Goal: Navigation & Orientation: Find specific page/section

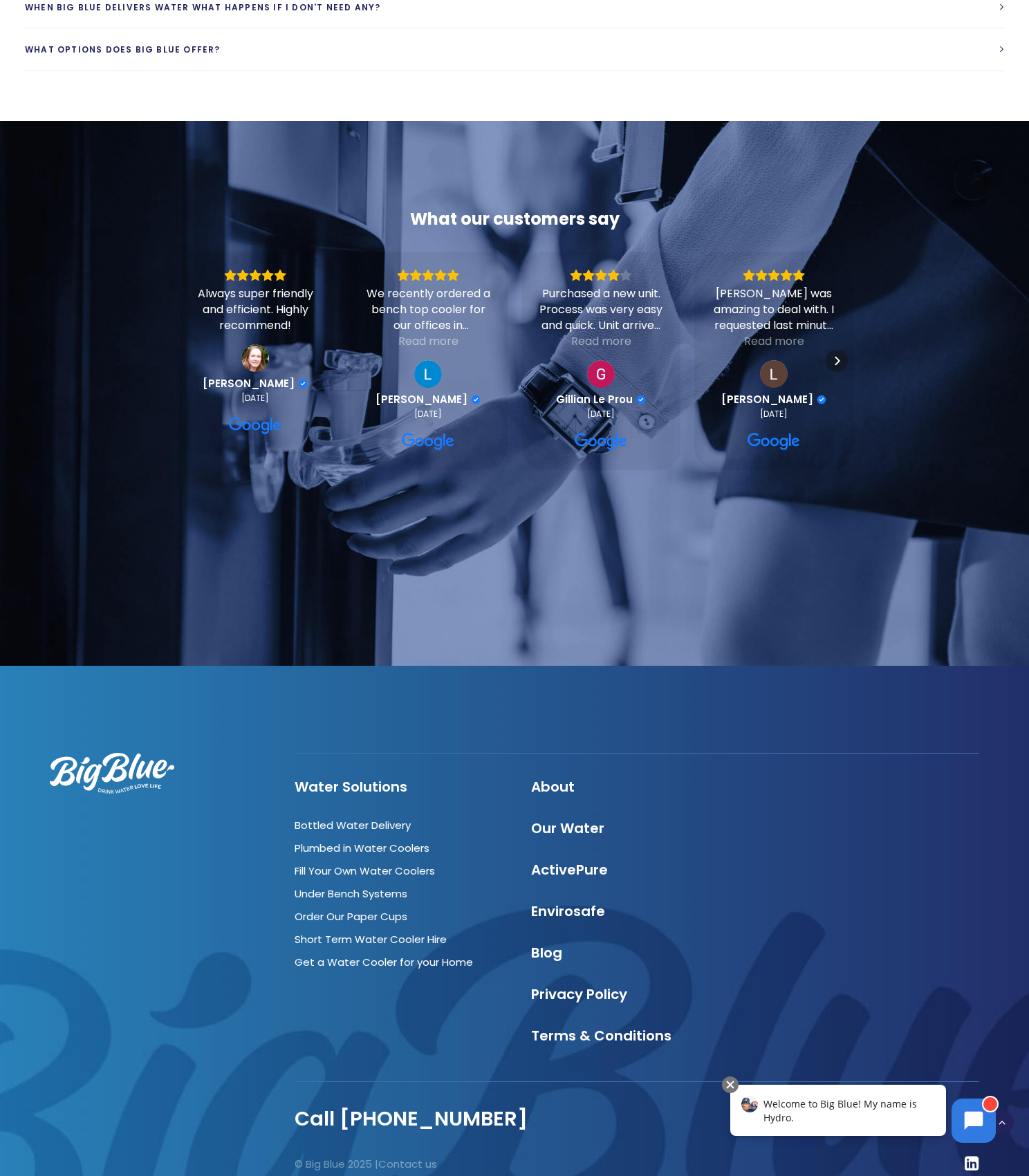
scroll to position [3354, 0]
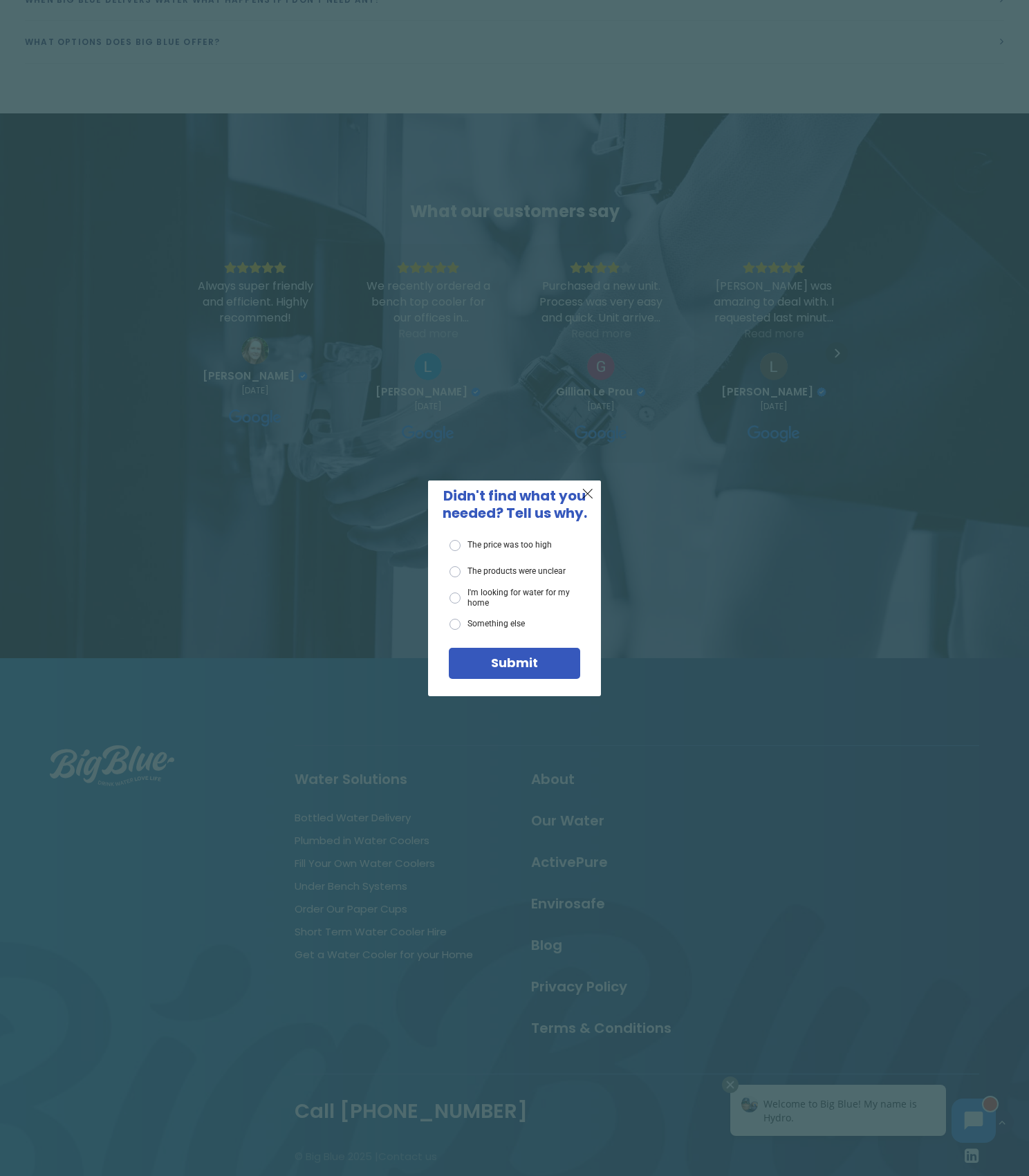
click at [632, 245] on div "X Didn't find what you needed? Tell us why. The price was too high The products…" at bounding box center [514, 588] width 1029 height 1176
drag, startPoint x: 102, startPoint y: 267, endPoint x: 363, endPoint y: 382, distance: 285.2
click at [122, 271] on div "X Didn't find what you needed? Tell us why. The price was too high The products…" at bounding box center [514, 588] width 1029 height 1176
click at [575, 486] on div "X" at bounding box center [588, 494] width 26 height 26
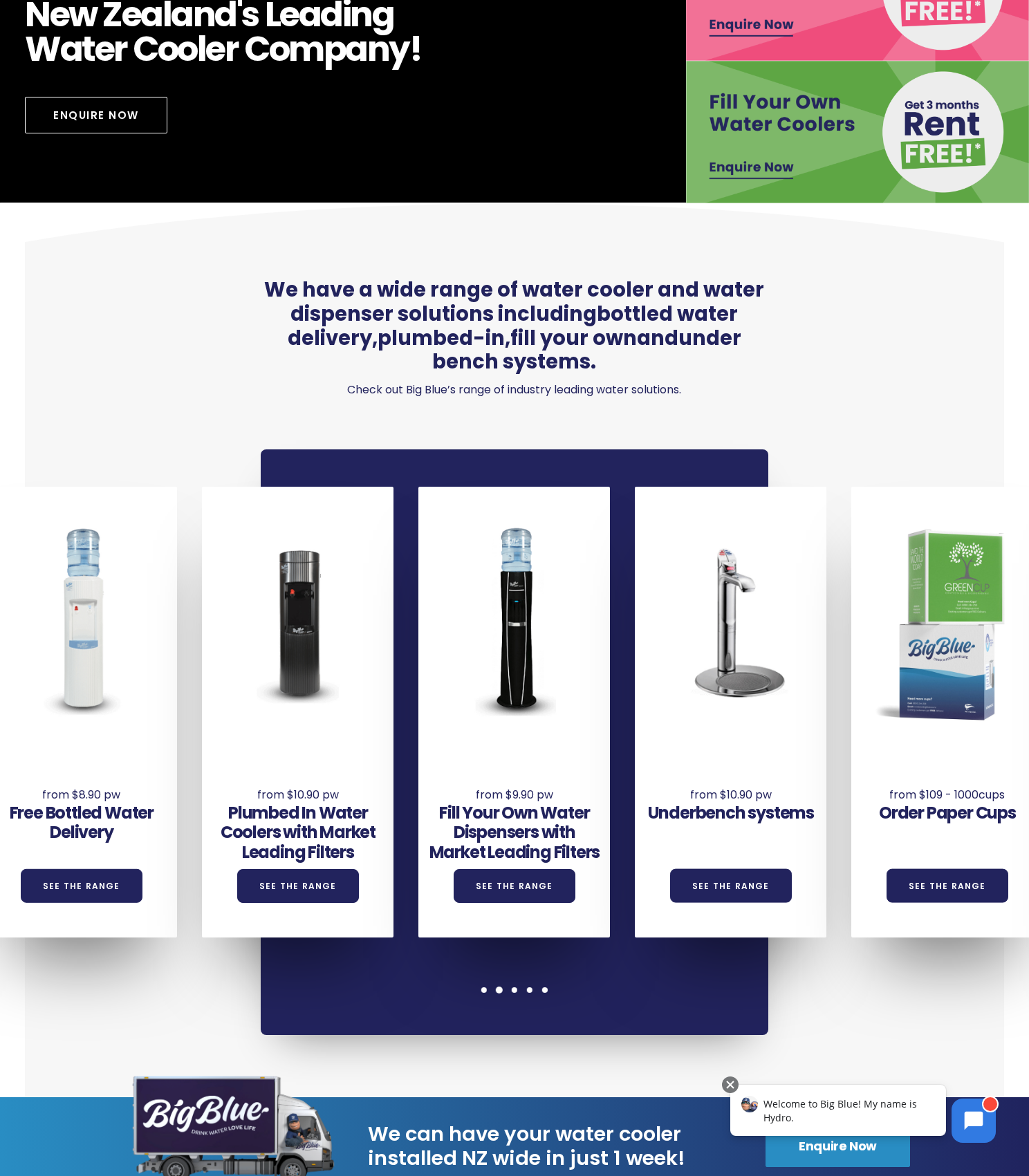
scroll to position [0, 0]
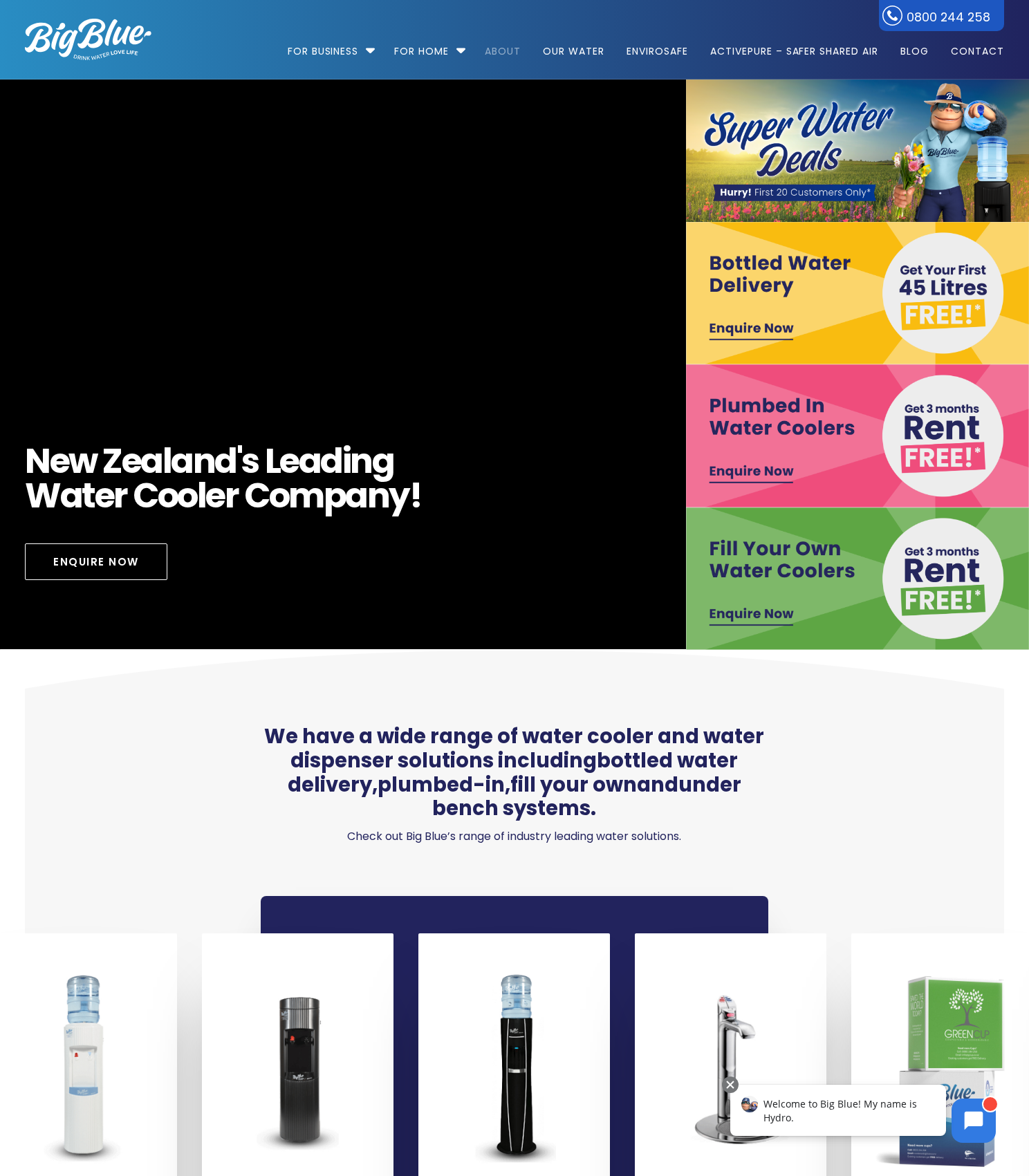
click at [516, 57] on link "About" at bounding box center [502, 45] width 56 height 89
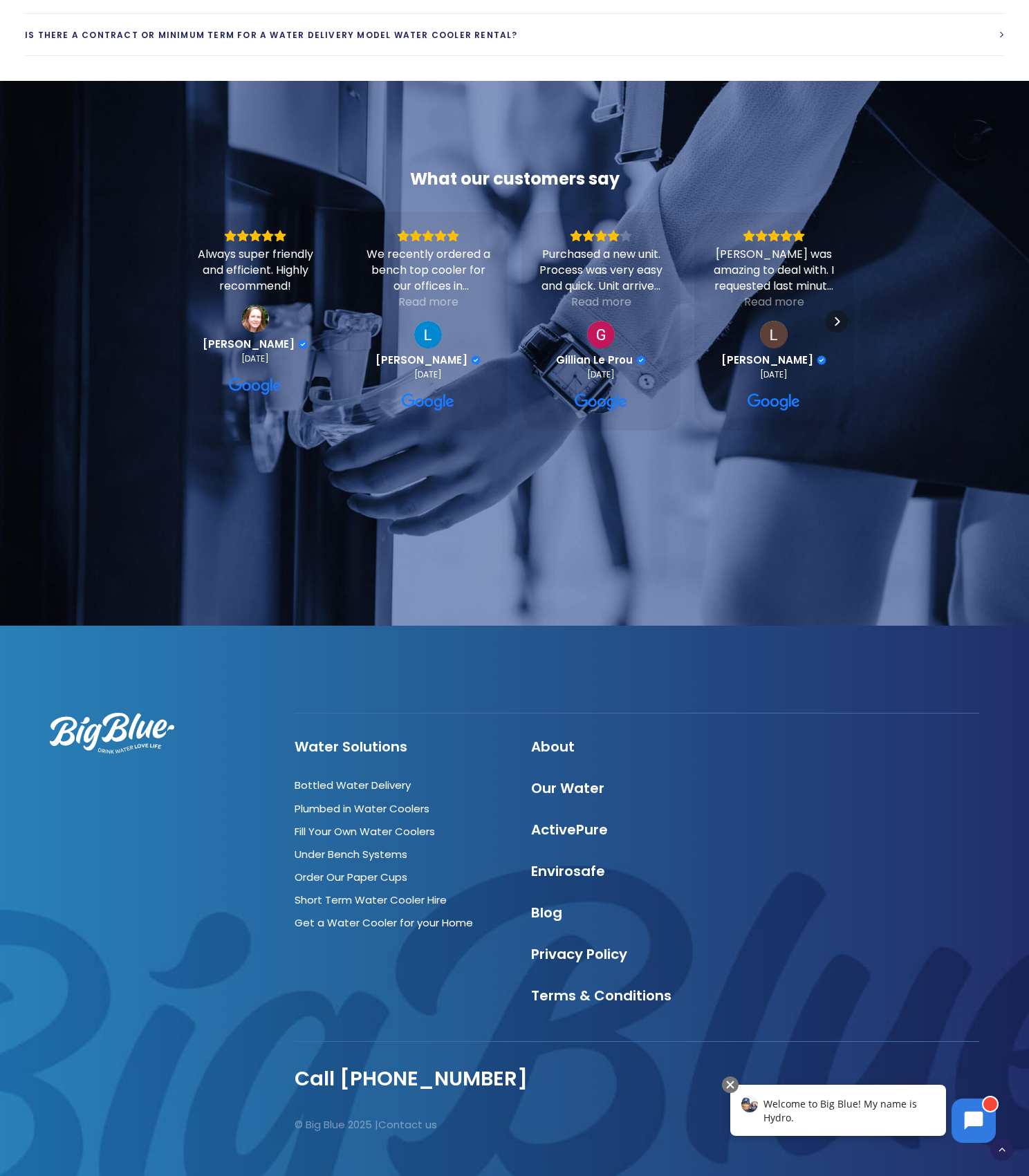
scroll to position [4891, 0]
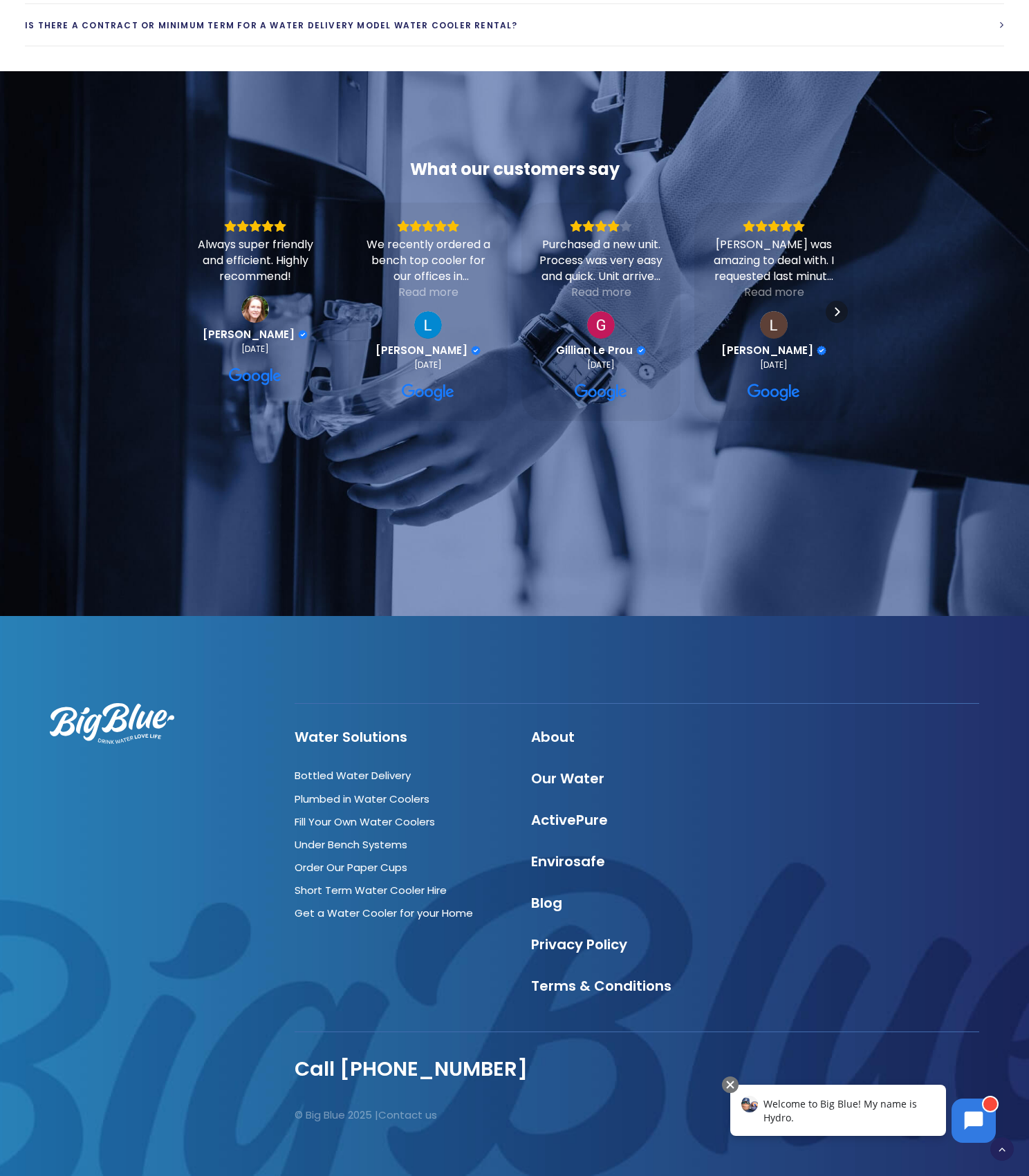
click at [998, 1147] on body "Welcome to Big Blue! My name is Hydro." at bounding box center [863, 1114] width 283 height 72
